Goal: Task Accomplishment & Management: Manage account settings

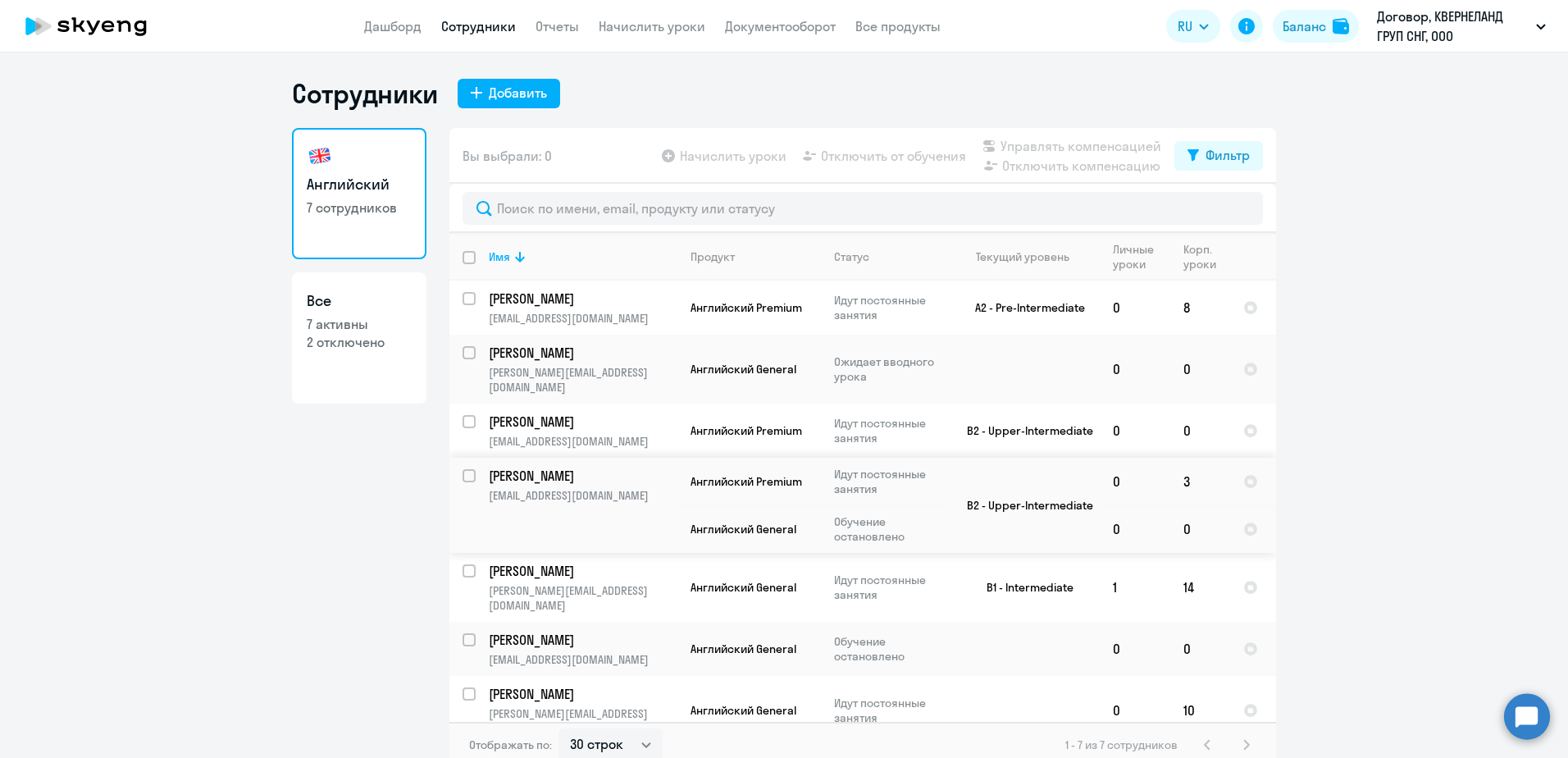
select select "30"
click at [909, 365] on p "Ожидает вводного урока" at bounding box center [890, 369] width 113 height 29
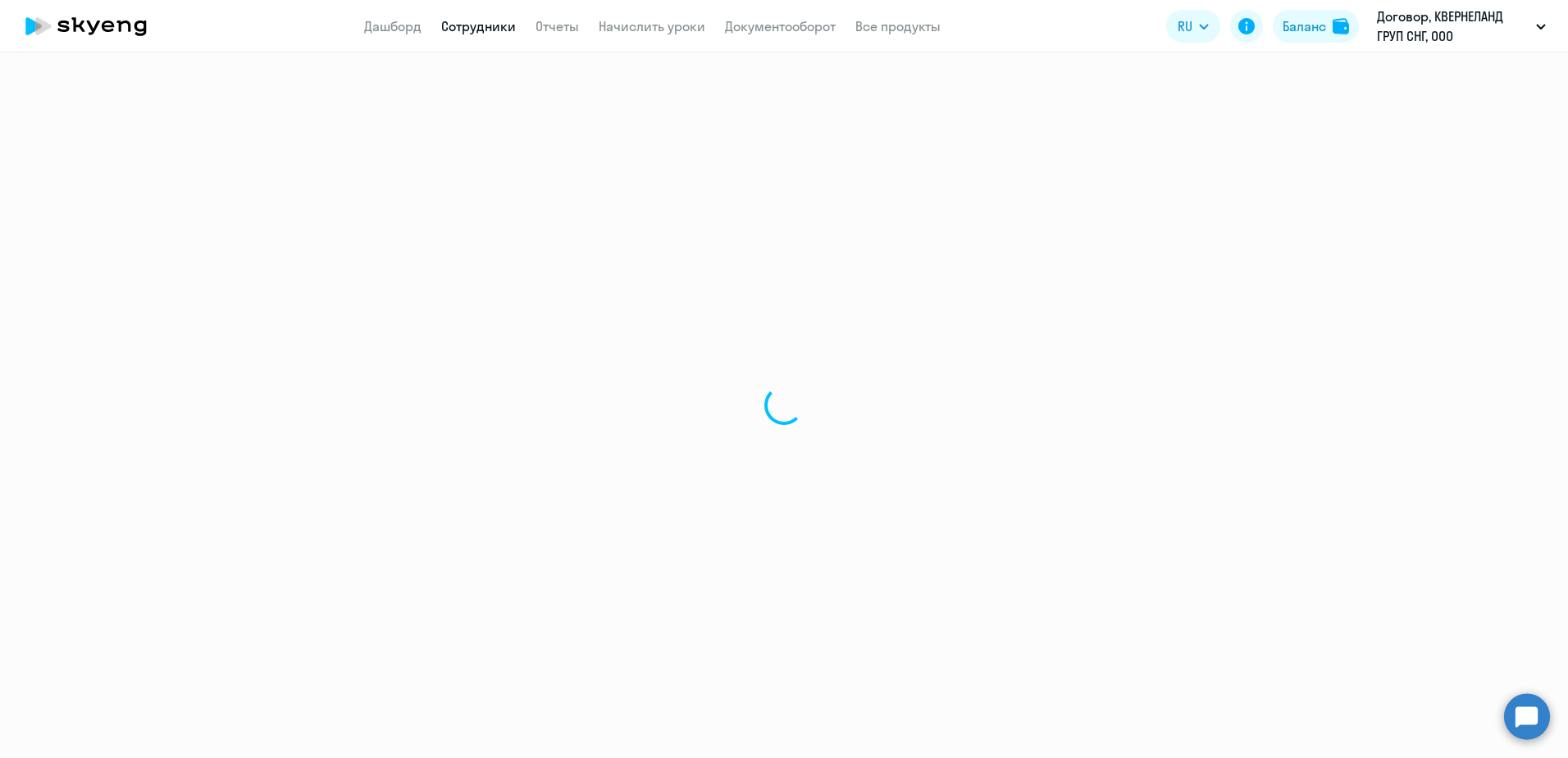
select select "english"
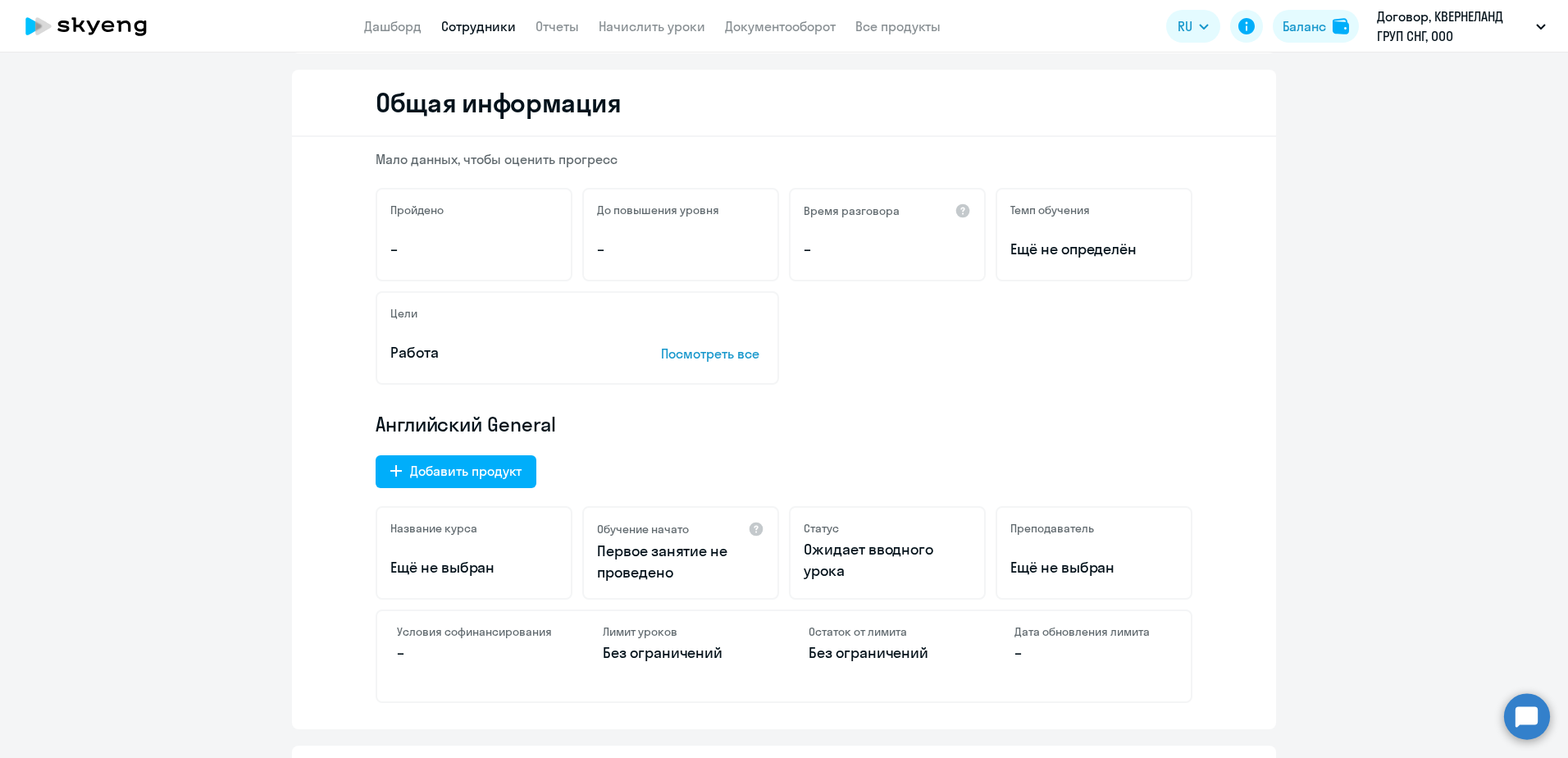
scroll to position [165, 0]
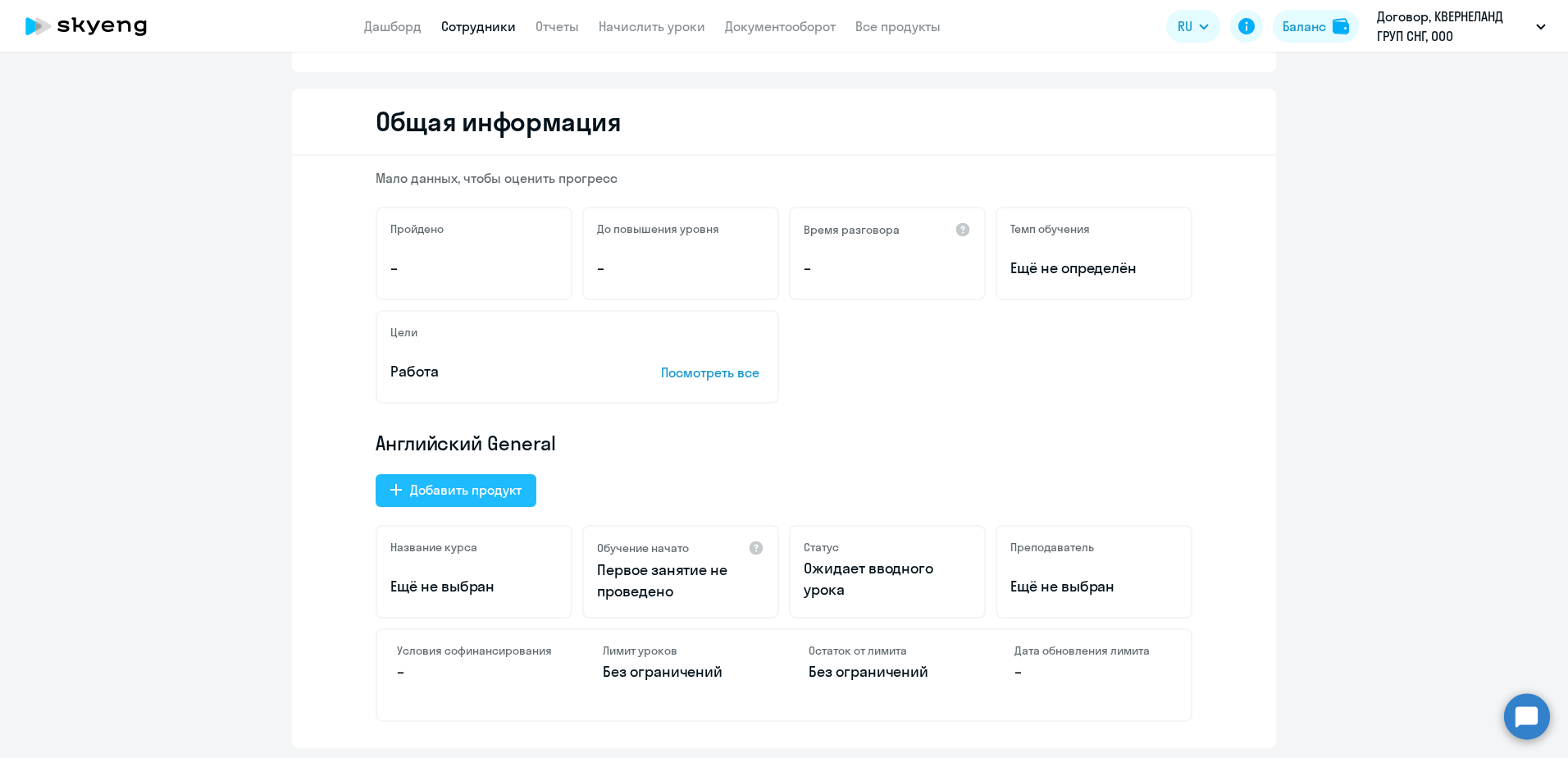
click at [509, 492] on div "Добавить продукт" at bounding box center [465, 490] width 112 height 20
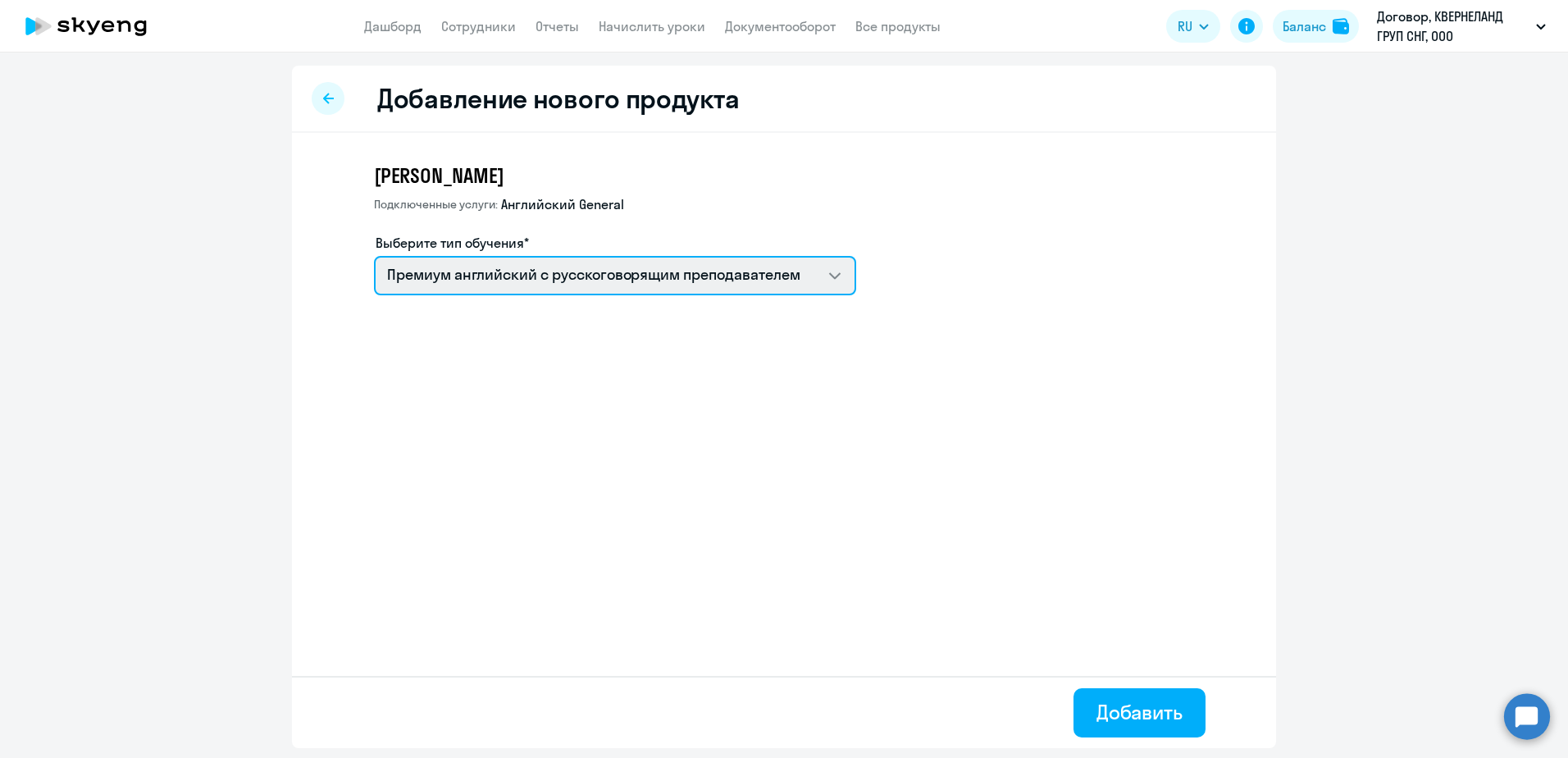
click at [509, 289] on select "Премиум [DEMOGRAPHIC_DATA] с русскоговорящим преподавателем Английский General …" at bounding box center [615, 275] width 482 height 39
select select "english_adult_native_speaker"
click at [374, 256] on select "Премиум [DEMOGRAPHIC_DATA] с русскоговорящим преподавателем Английский General …" at bounding box center [615, 275] width 482 height 39
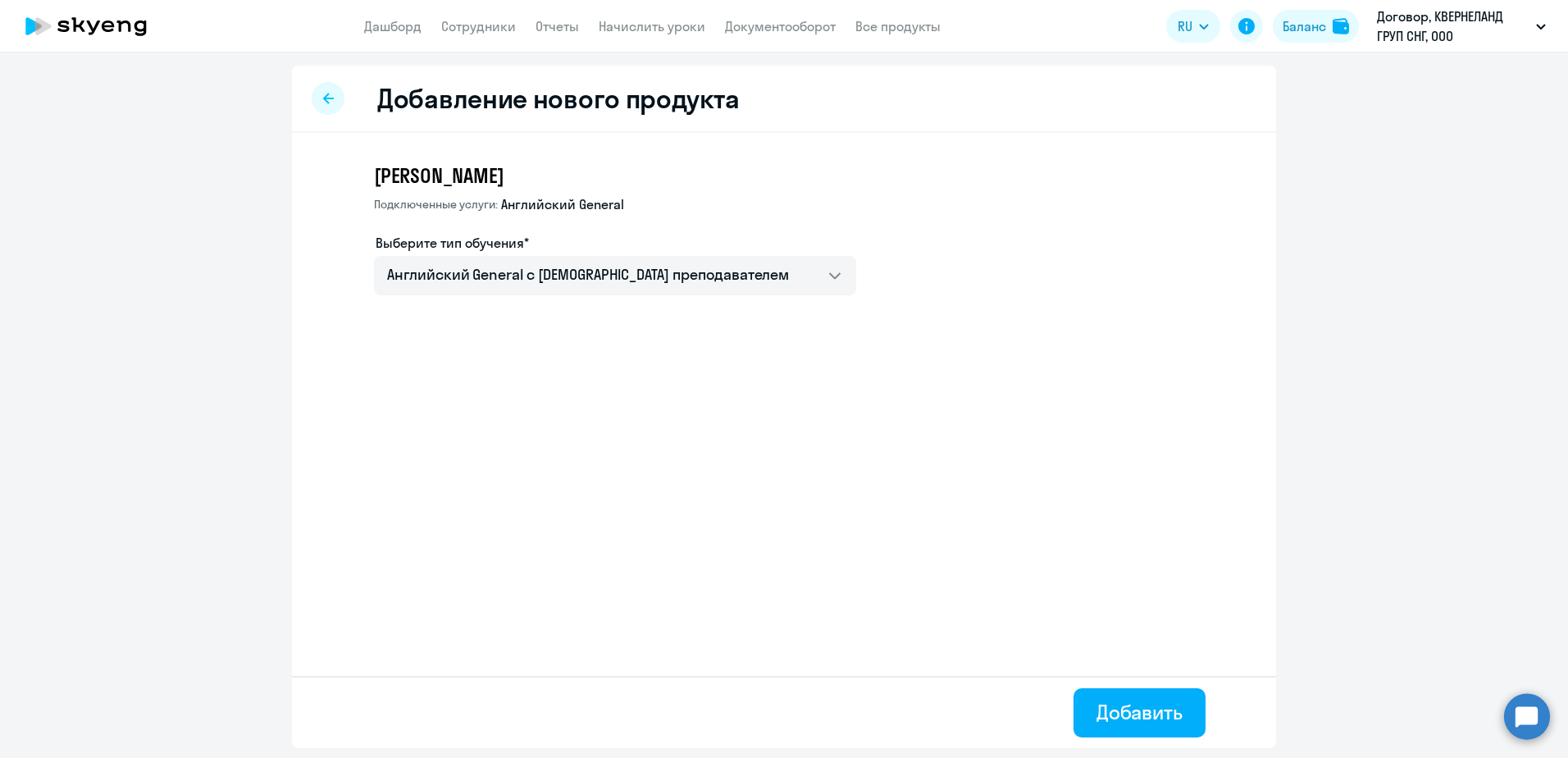
click at [316, 108] on div at bounding box center [328, 98] width 33 height 33
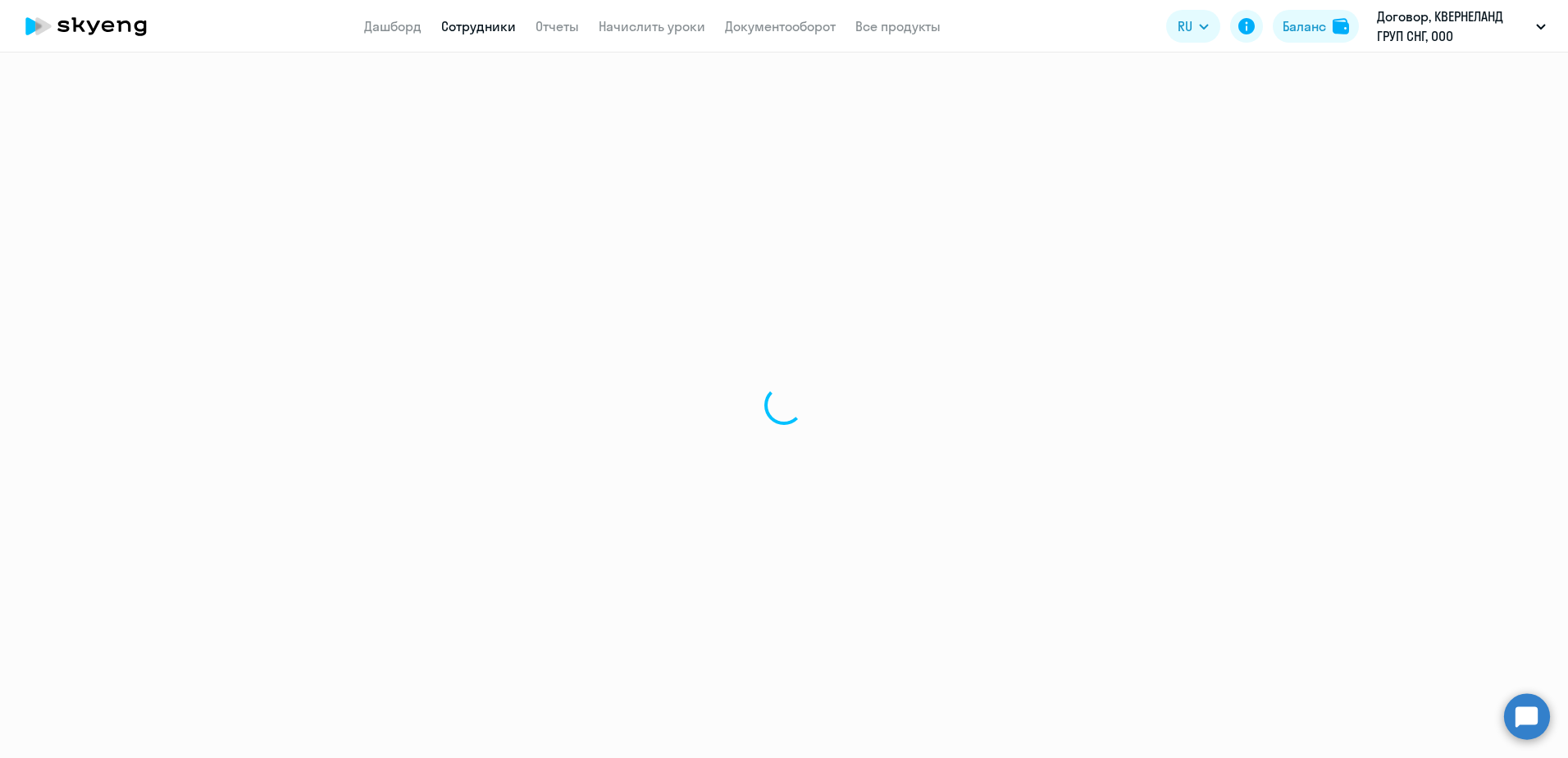
select select "english"
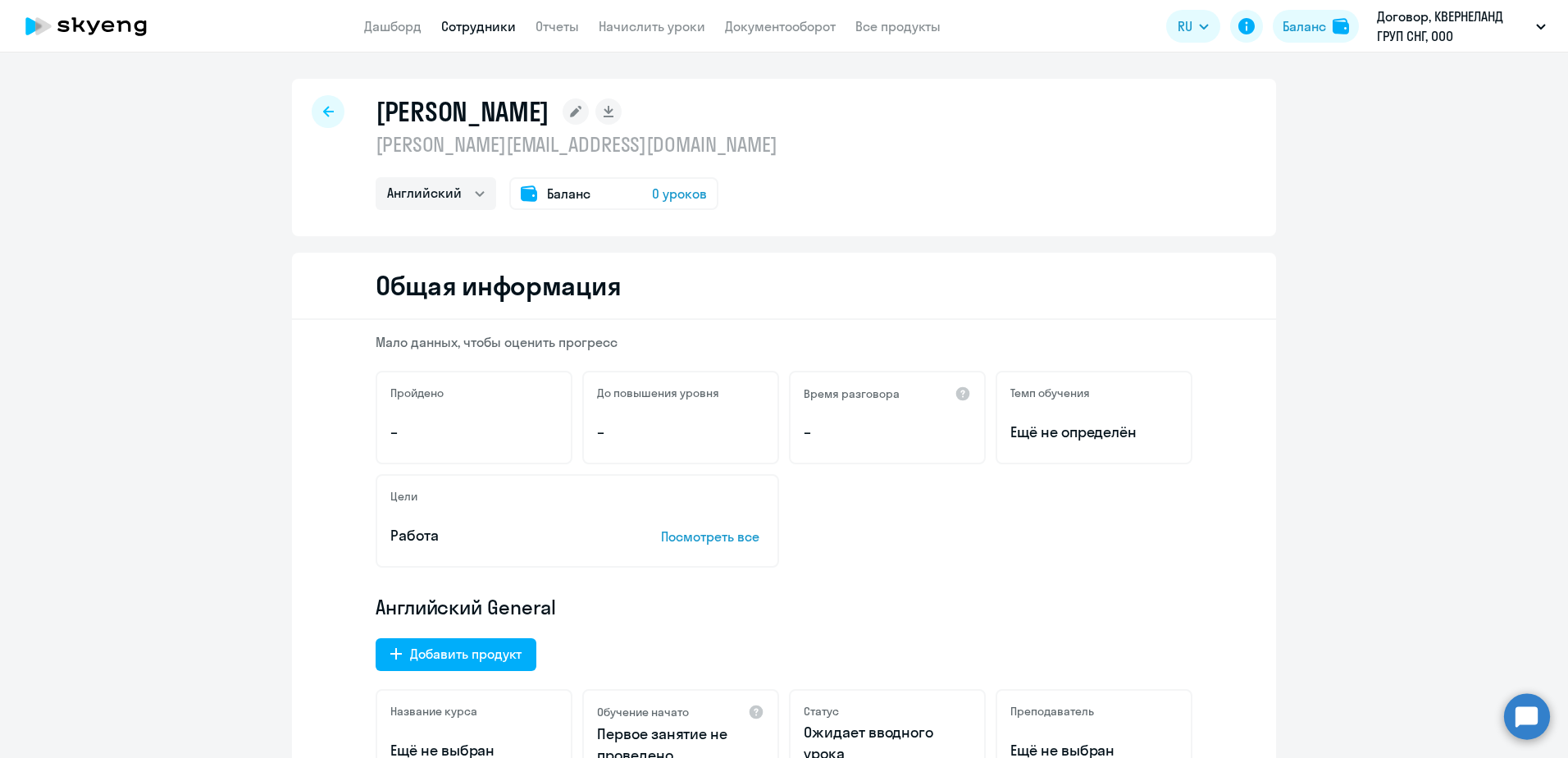
click at [325, 114] on icon at bounding box center [329, 111] width 11 height 12
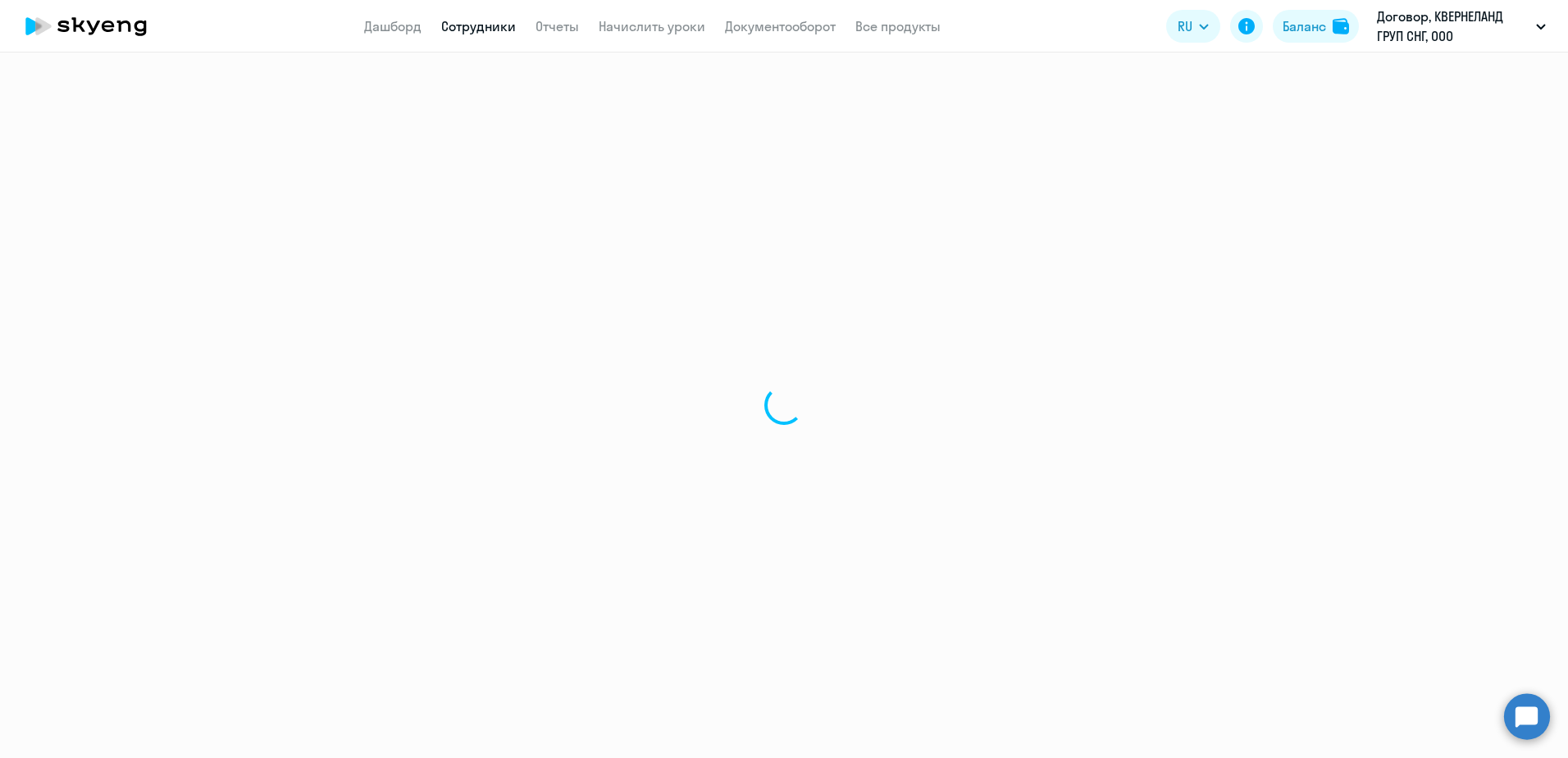
select select "30"
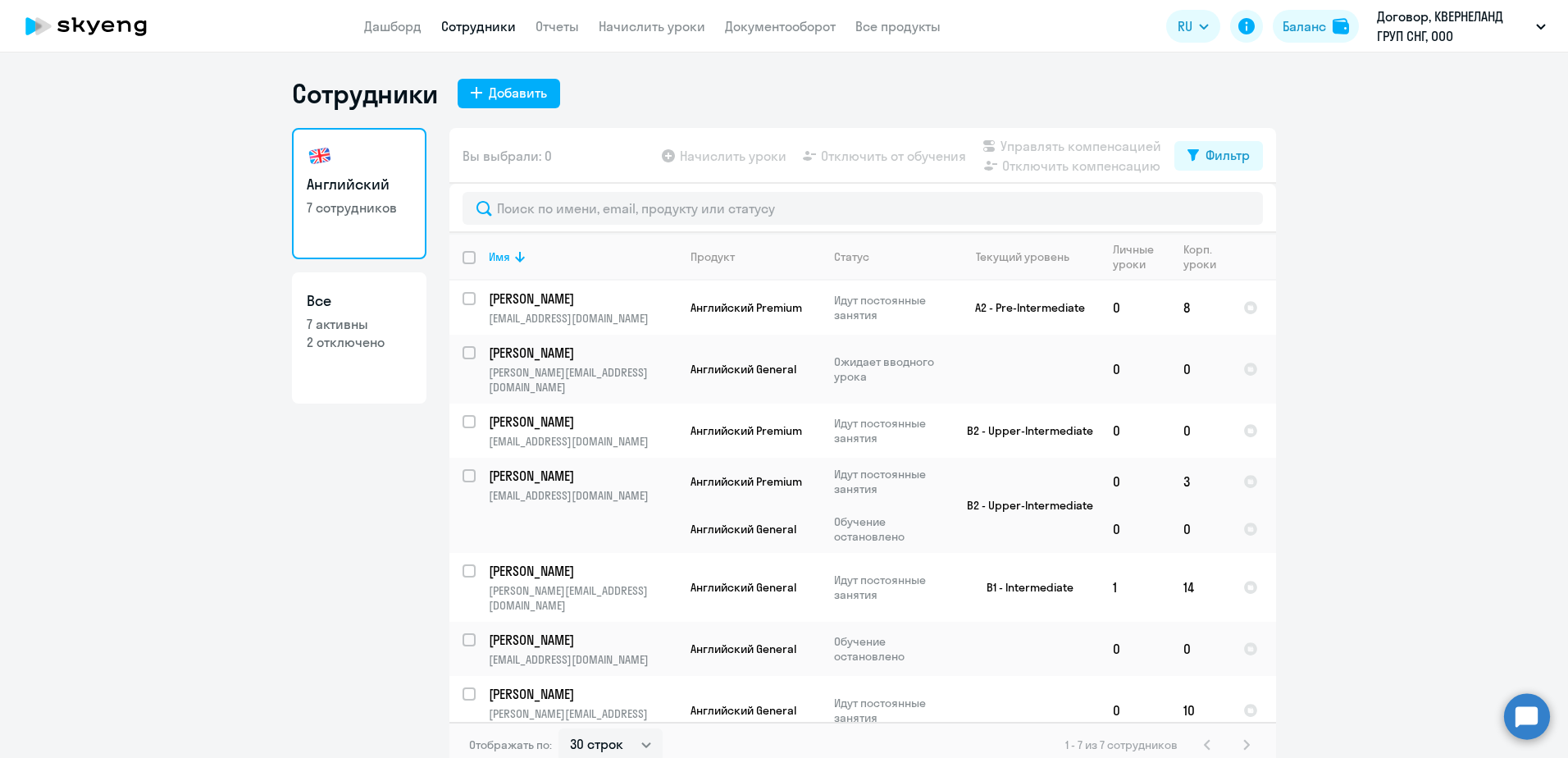
click at [629, 38] on app-header "Дашборд Сотрудники Отчеты Начислить уроки Документооборот Все продукты Дашборд …" at bounding box center [784, 26] width 1568 height 53
click at [633, 28] on link "Начислить уроки" at bounding box center [651, 26] width 106 height 16
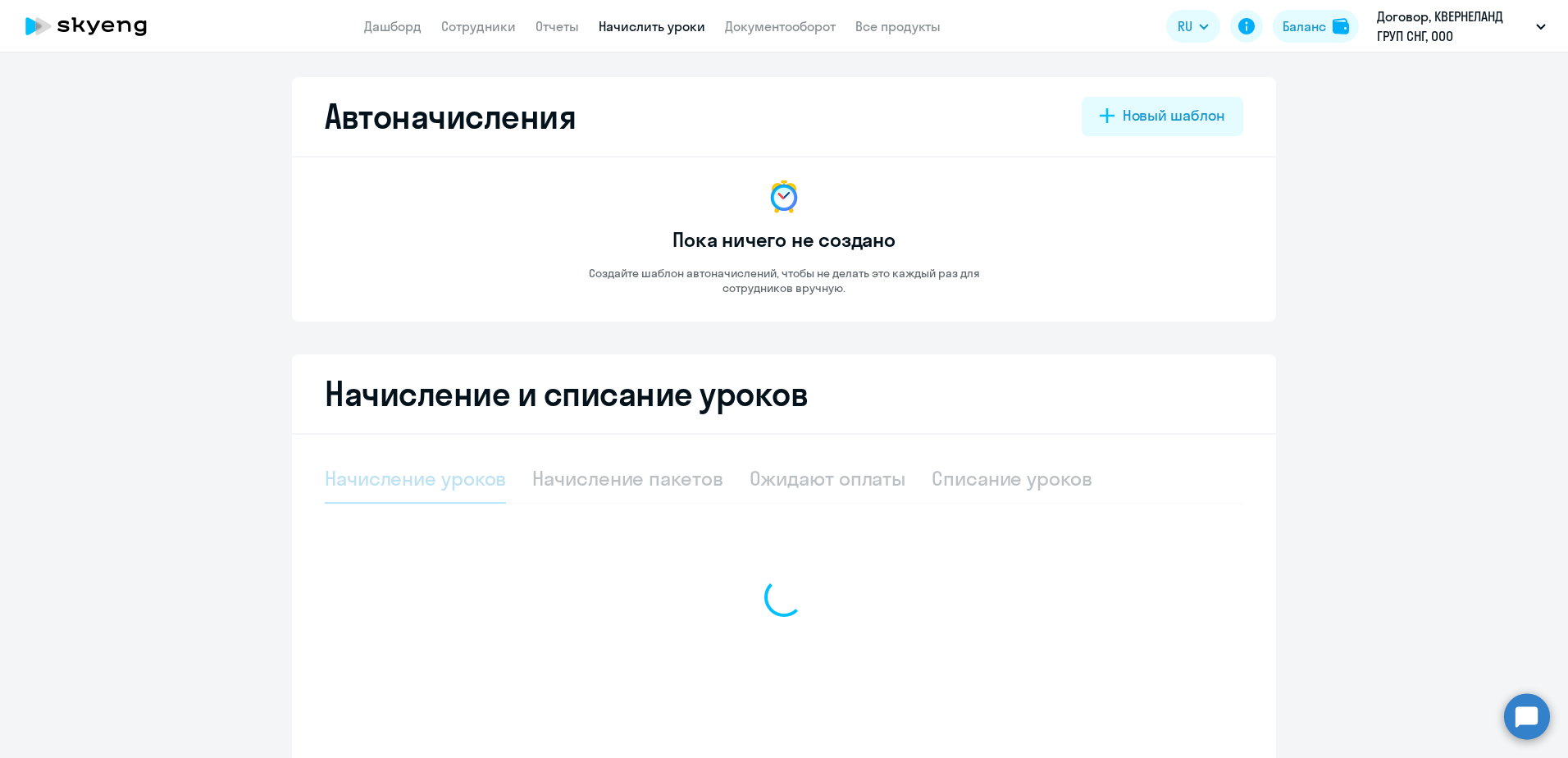
select select "10"
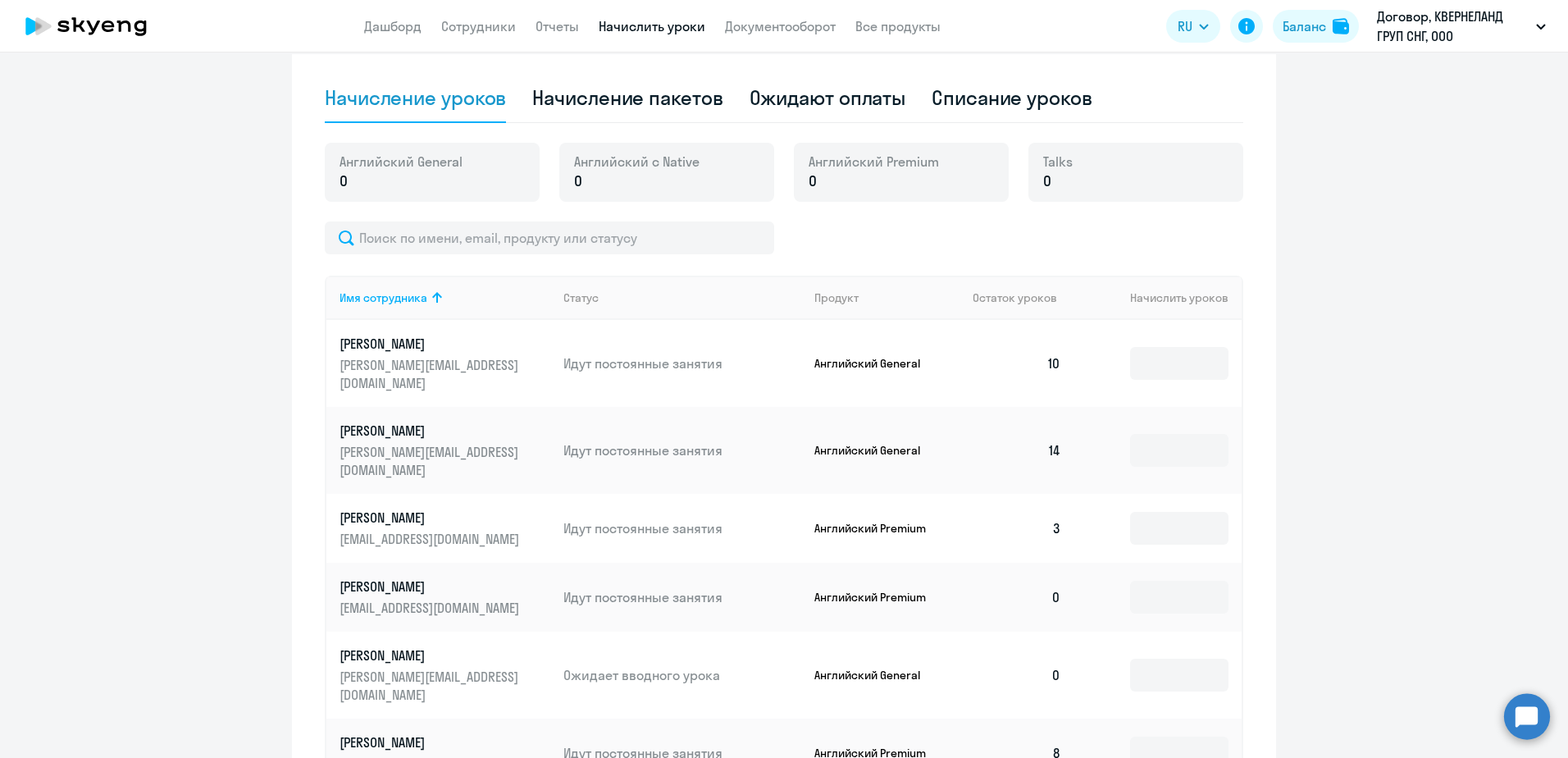
scroll to position [410, 0]
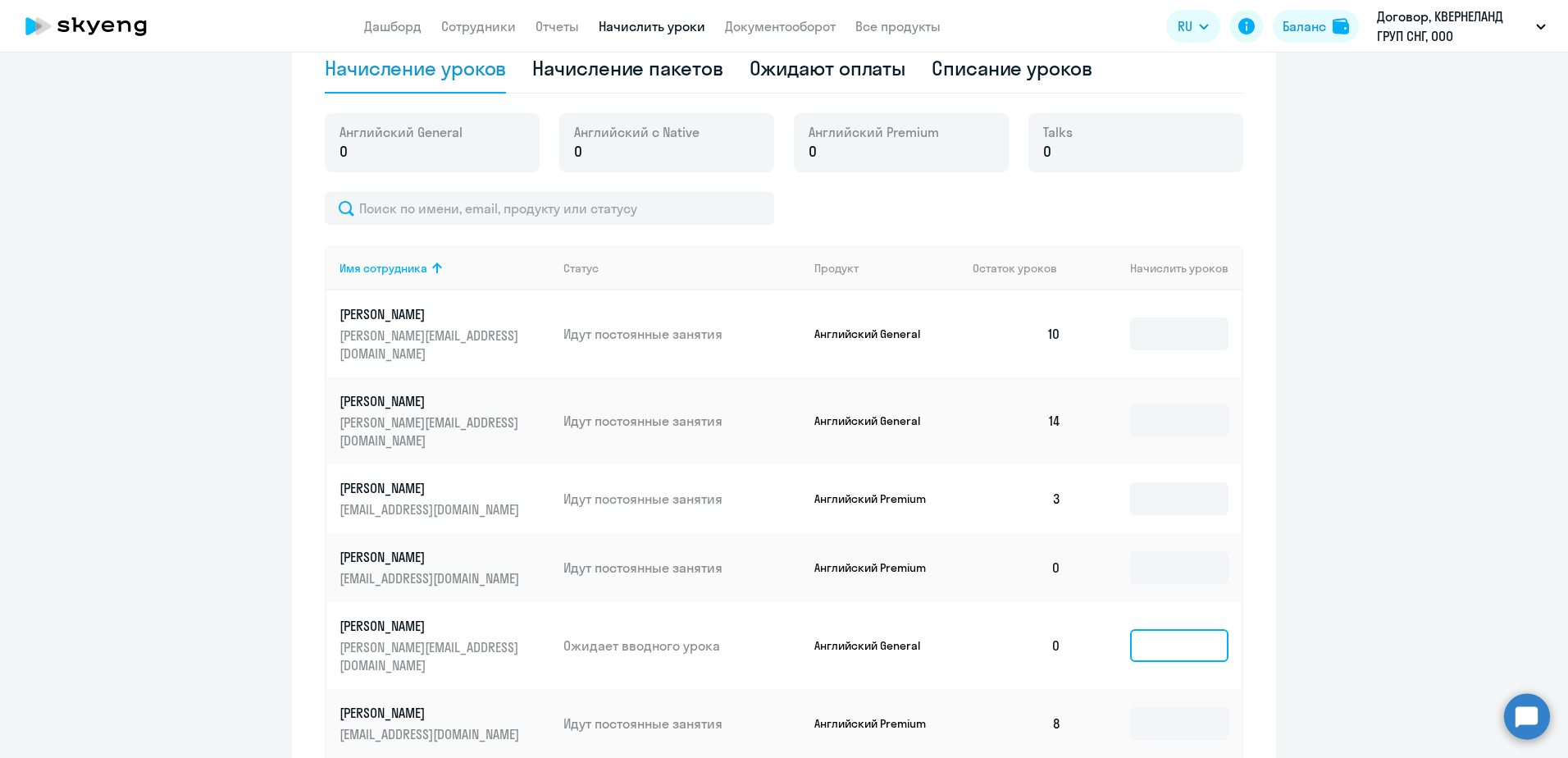
click at [1178, 629] on input at bounding box center [1179, 645] width 98 height 33
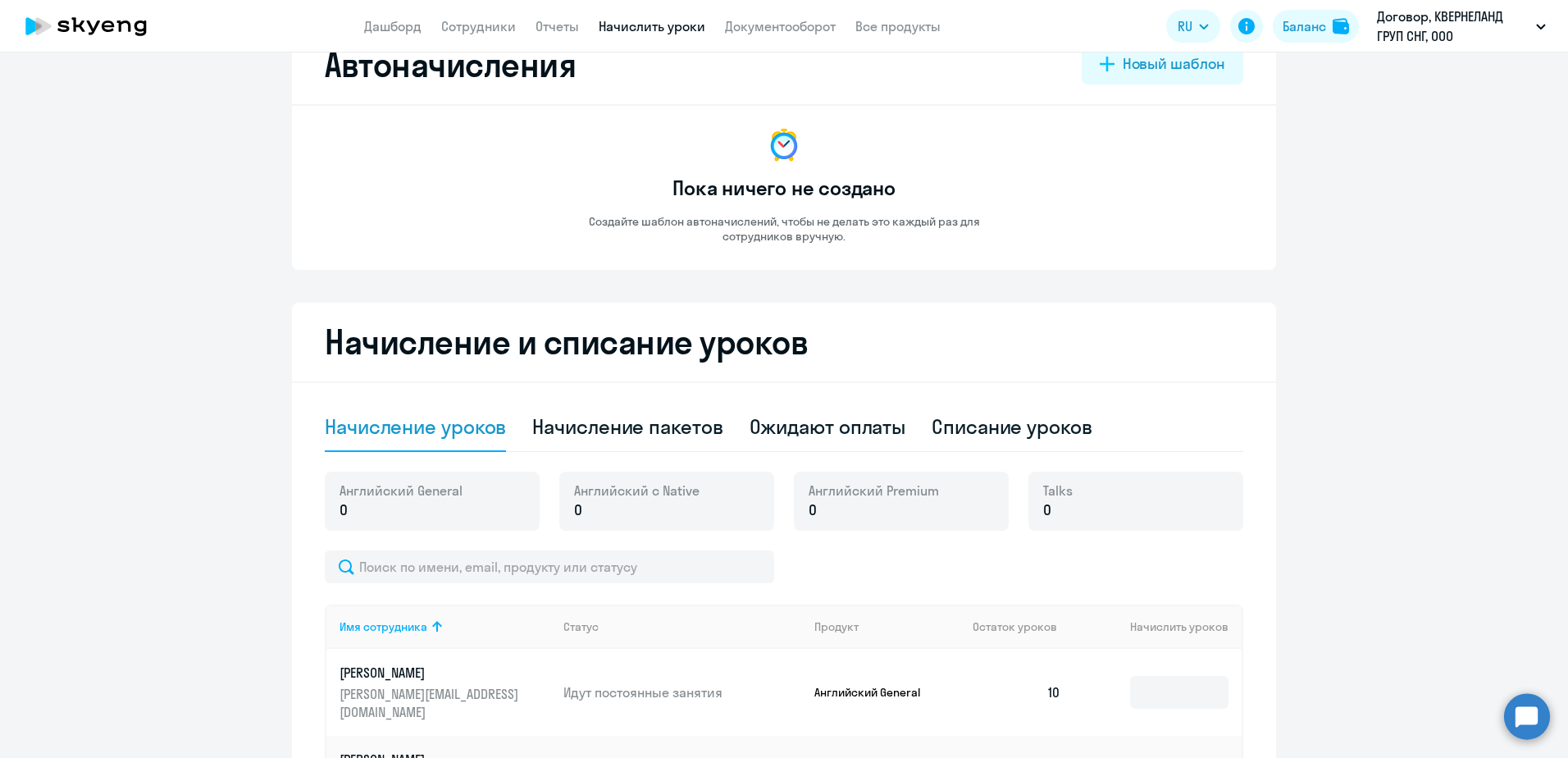
scroll to position [0, 0]
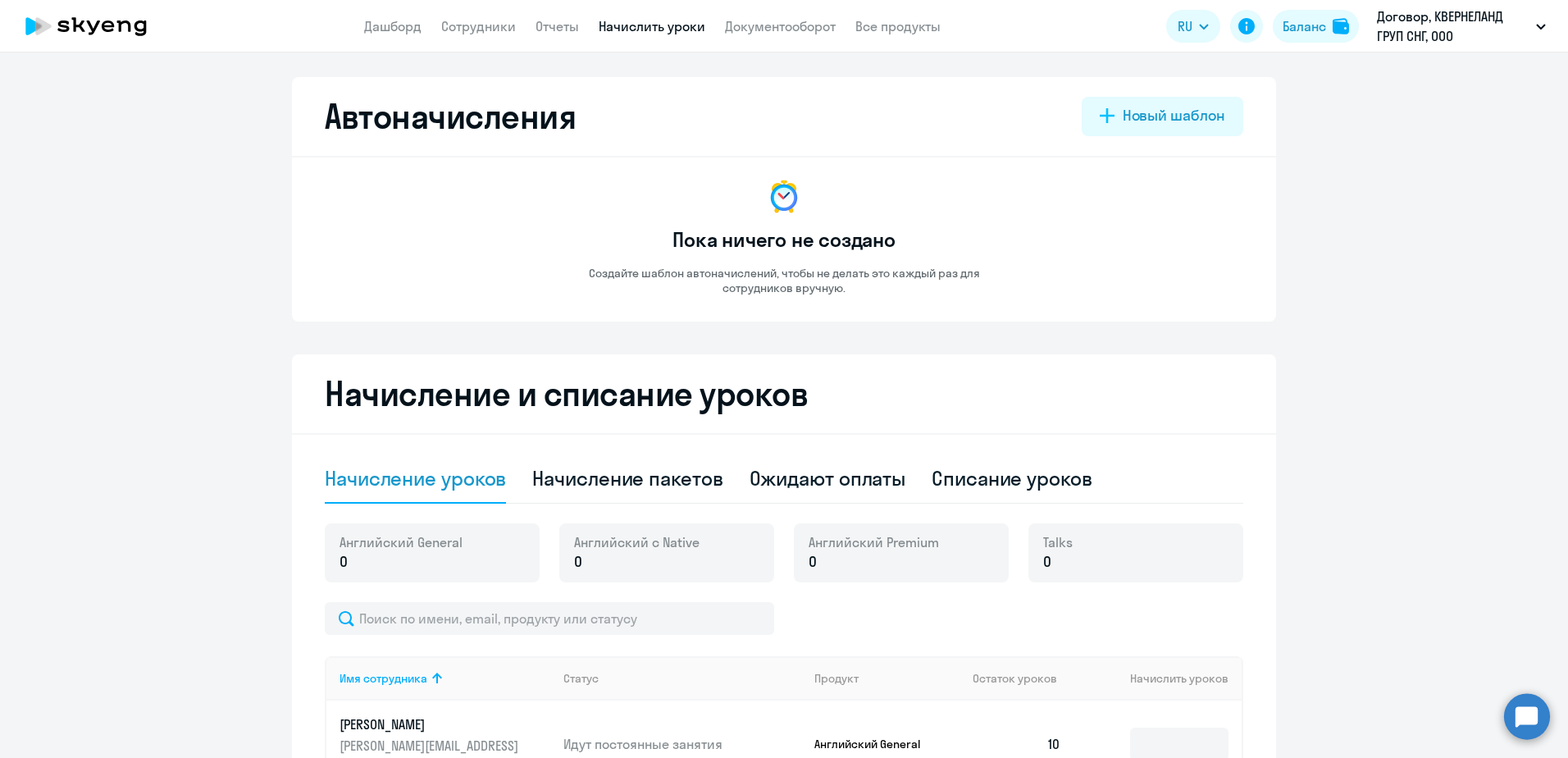
click at [811, 35] on app-menu-item-link "Документооборот" at bounding box center [780, 26] width 111 height 21
click at [801, 18] on link "Документооборот" at bounding box center [780, 26] width 111 height 16
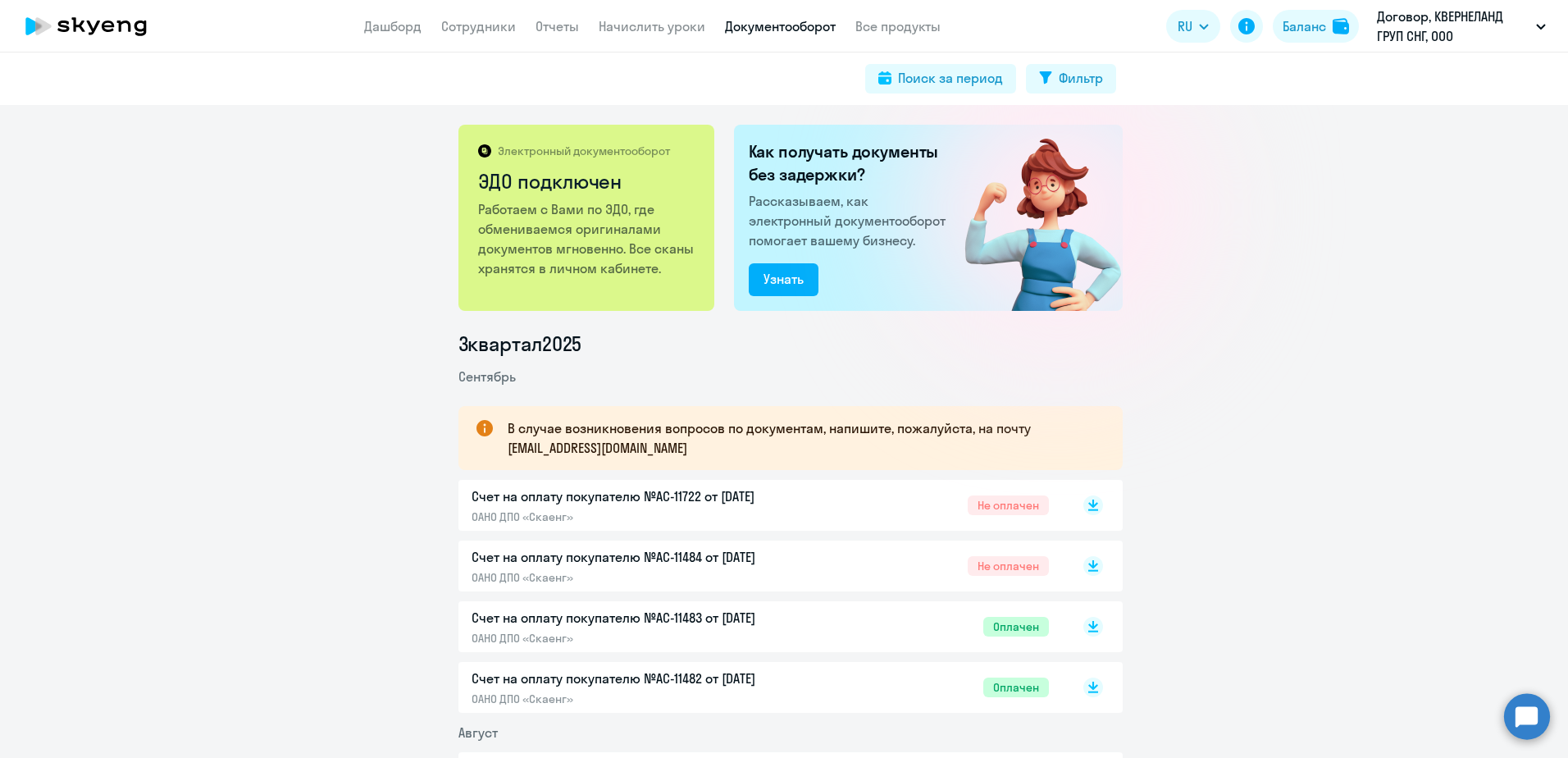
click at [465, 32] on link "Сотрудники" at bounding box center [479, 26] width 74 height 16
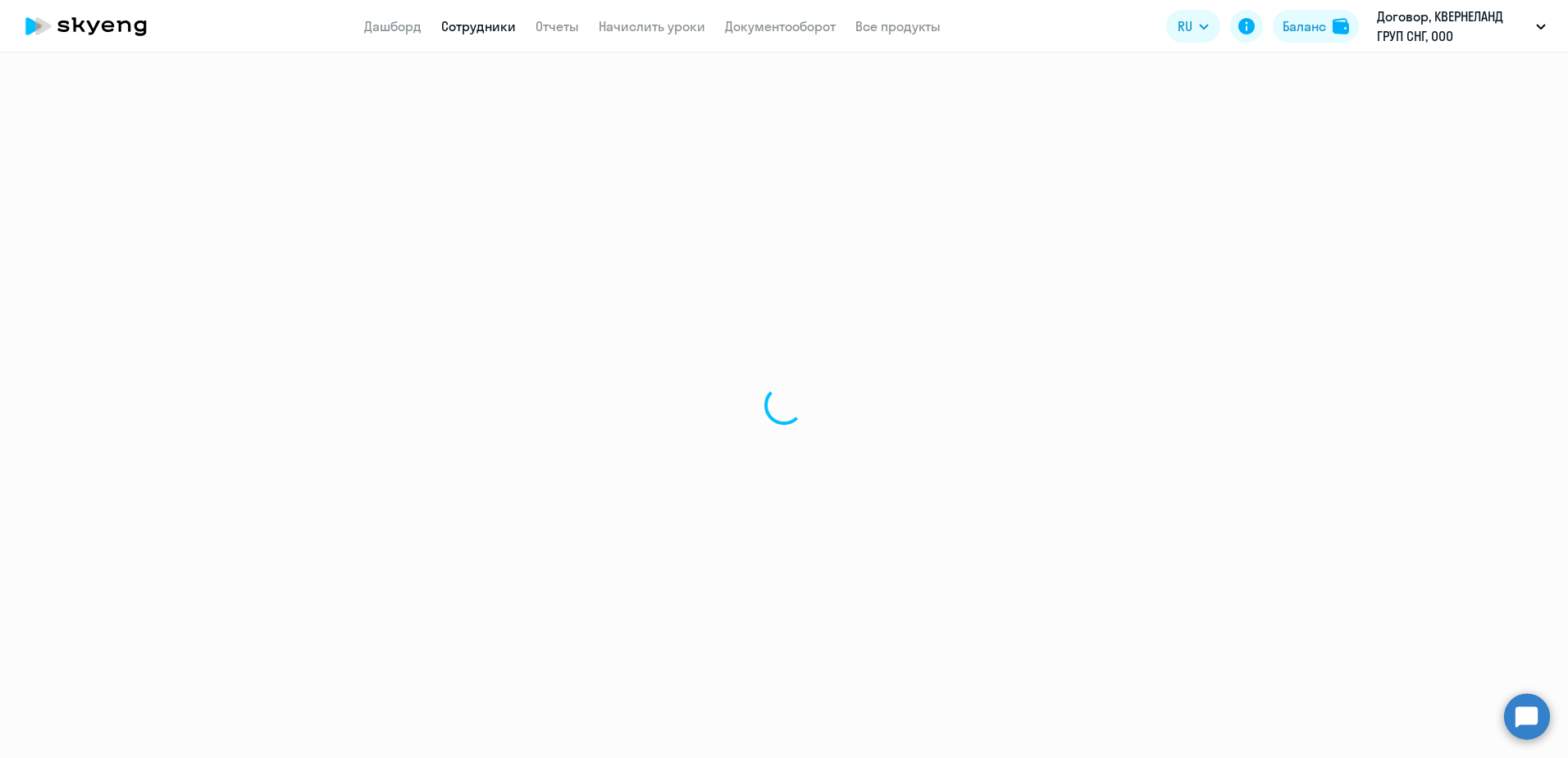
select select "30"
